Goal: Task Accomplishment & Management: Manage account settings

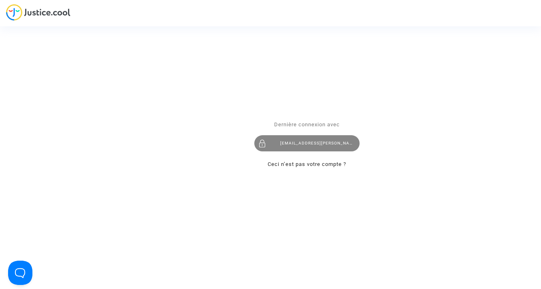
click at [320, 143] on div "[EMAIL_ADDRESS][PERSON_NAME][DOMAIN_NAME]" at bounding box center [306, 144] width 105 height 16
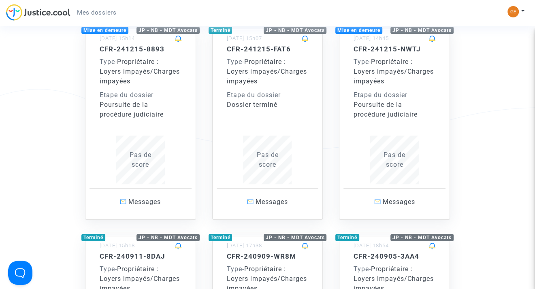
scroll to position [81, 0]
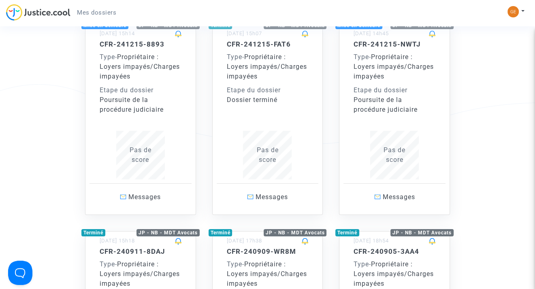
click at [145, 158] on span "Pas de score" at bounding box center [141, 154] width 22 height 17
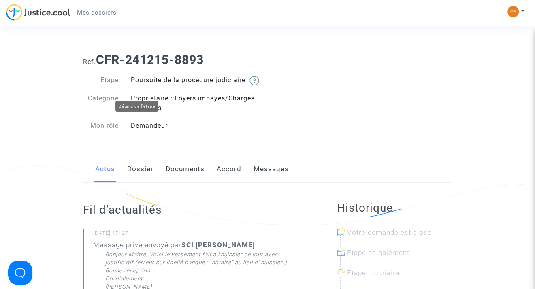
click at [249, 85] on img at bounding box center [254, 81] width 10 height 10
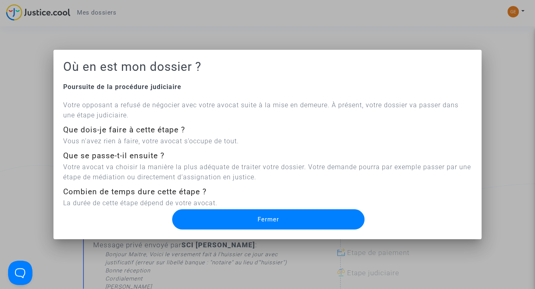
click at [264, 218] on span "Fermer" at bounding box center [268, 219] width 21 height 7
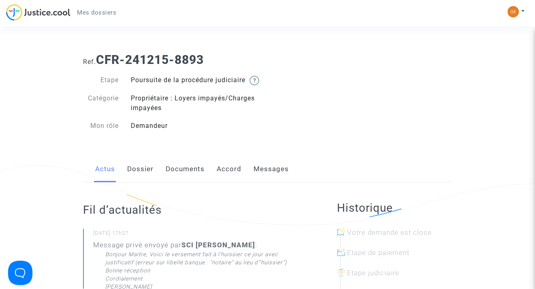
click at [262, 181] on link "Messages" at bounding box center [271, 169] width 35 height 27
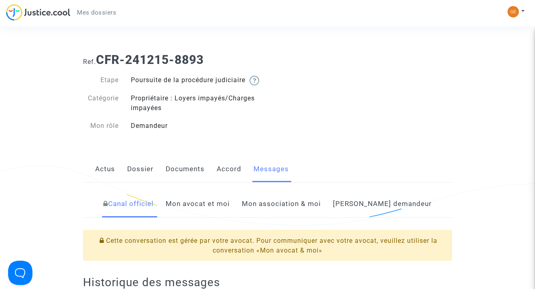
click at [230, 216] on link "Mon avocat et moi" at bounding box center [198, 204] width 64 height 27
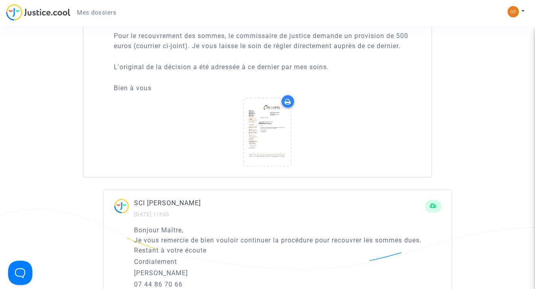
scroll to position [851, 0]
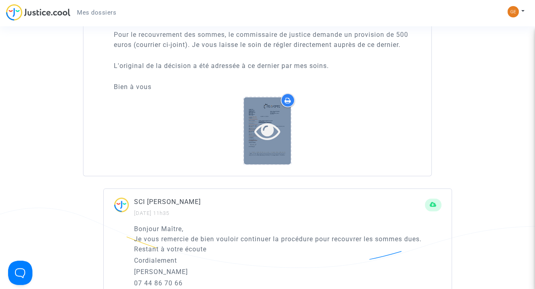
click at [272, 137] on icon at bounding box center [267, 131] width 26 height 26
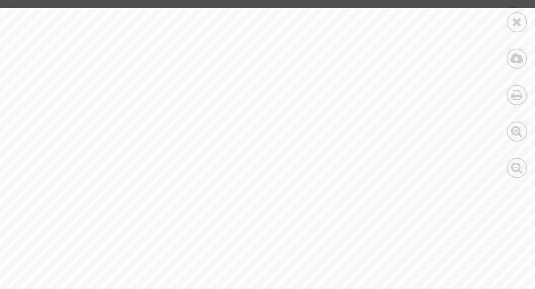
scroll to position [426, 0]
